Goal: Information Seeking & Learning: Learn about a topic

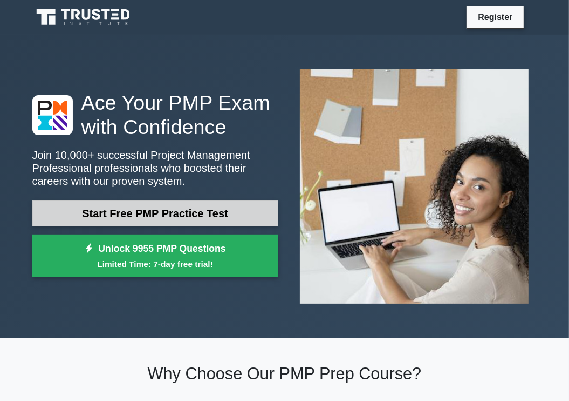
click at [95, 204] on link "Start Free PMP Practice Test" at bounding box center [155, 213] width 246 height 26
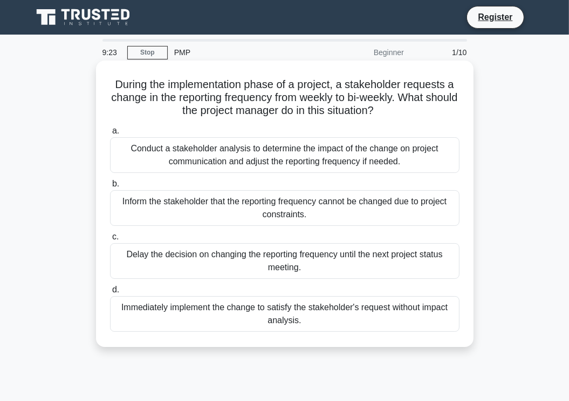
click at [168, 147] on div "Conduct a stakeholder analysis to determine the impact of the change on project…" at bounding box center [285, 155] width 350 height 36
click at [110, 134] on input "a. Conduct a stakeholder analysis to determine the impact of the change on proj…" at bounding box center [110, 130] width 0 height 7
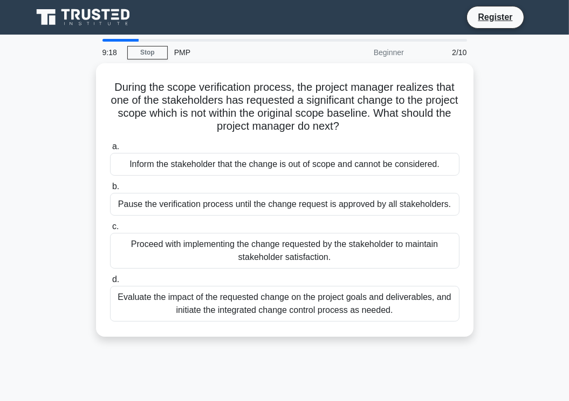
click at [168, 147] on label "a. Inform the stakeholder that the change is out of scope and cannot be conside…" at bounding box center [285, 158] width 350 height 36
click at [110, 147] on input "a. Inform the stakeholder that the change is out of scope and cannot be conside…" at bounding box center [110, 146] width 0 height 7
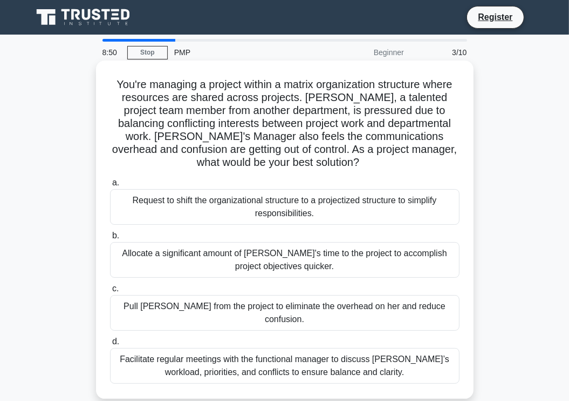
click at [174, 162] on h5 "You're managing a project within a matrix organization structure where resource…" at bounding box center [285, 124] width 352 height 92
click at [139, 210] on div "Request to shift the organizational structure to a projectized structure to sim…" at bounding box center [285, 207] width 350 height 36
click at [110, 186] on input "a. Request to shift the organizational structure to a projectized structure to …" at bounding box center [110, 182] width 0 height 7
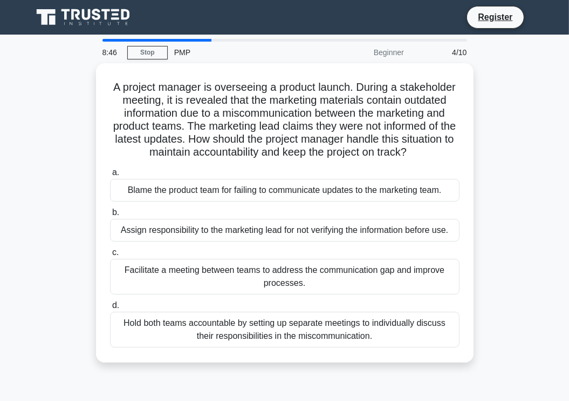
click at [139, 201] on div "Blame the product team for failing to communicate updates to the marketing team." at bounding box center [285, 190] width 350 height 23
click at [110, 176] on input "a. Blame the product team for failing to communicate updates to the marketing t…" at bounding box center [110, 172] width 0 height 7
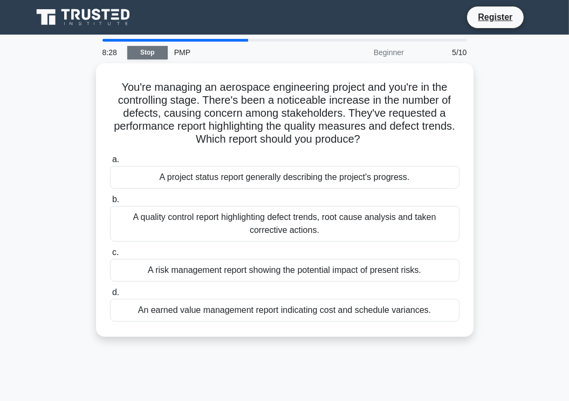
click at [147, 50] on link "Stop" at bounding box center [147, 52] width 40 height 13
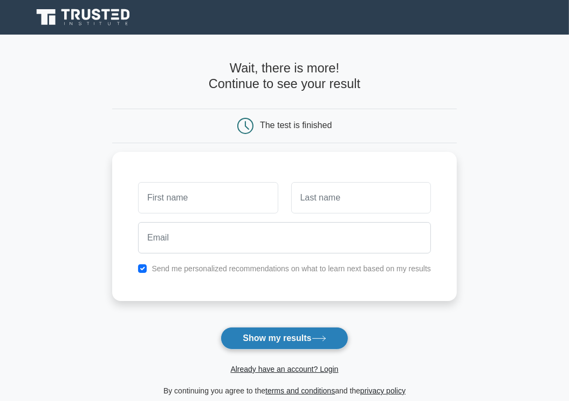
click at [268, 340] on button "Show my results" at bounding box center [284, 338] width 127 height 23
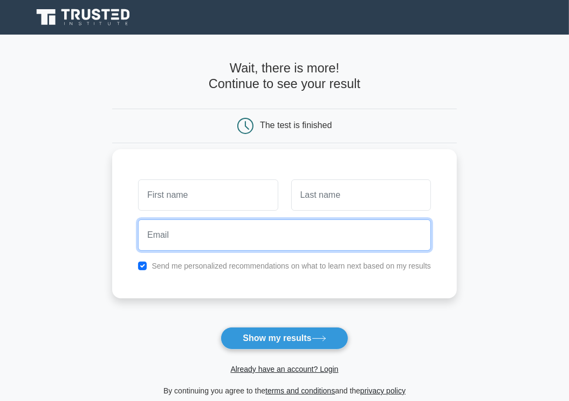
click at [225, 221] on input "email" at bounding box center [284, 234] width 293 height 31
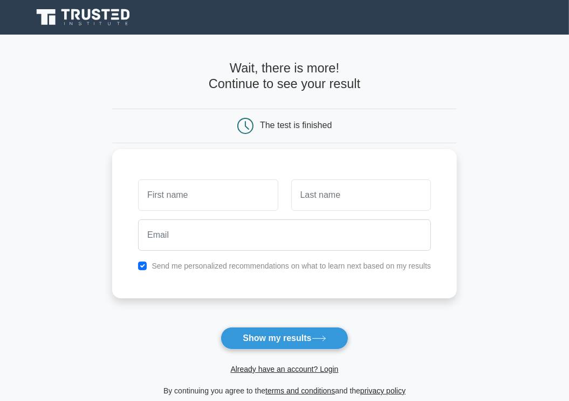
click at [143, 177] on div at bounding box center [208, 195] width 153 height 40
click at [151, 193] on input "text" at bounding box center [208, 194] width 140 height 31
